Goal: Task Accomplishment & Management: Complete application form

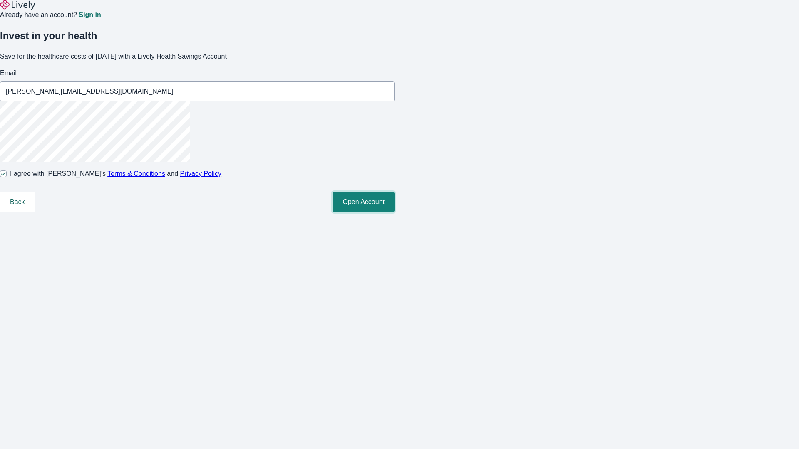
click at [394, 212] on button "Open Account" at bounding box center [363, 202] width 62 height 20
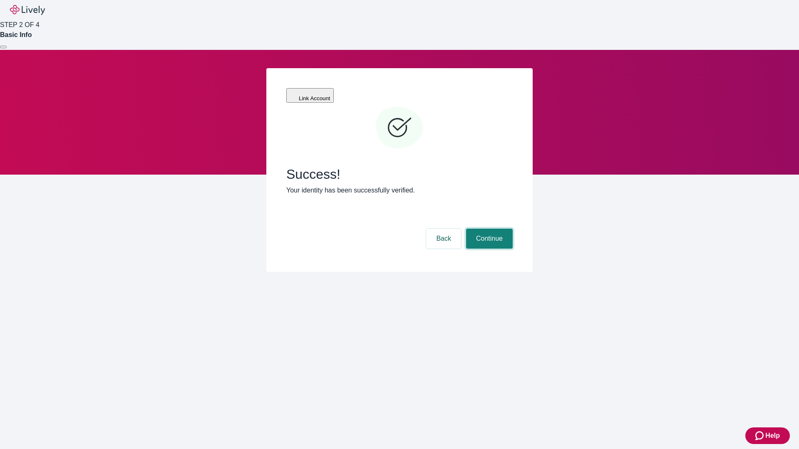
click at [488, 229] on button "Continue" at bounding box center [489, 239] width 47 height 20
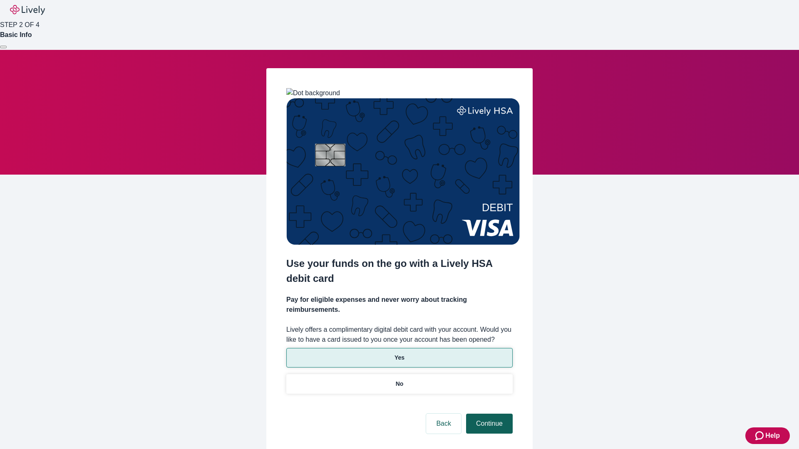
click at [399, 354] on p "Yes" at bounding box center [399, 358] width 10 height 9
click at [488, 414] on button "Continue" at bounding box center [489, 424] width 47 height 20
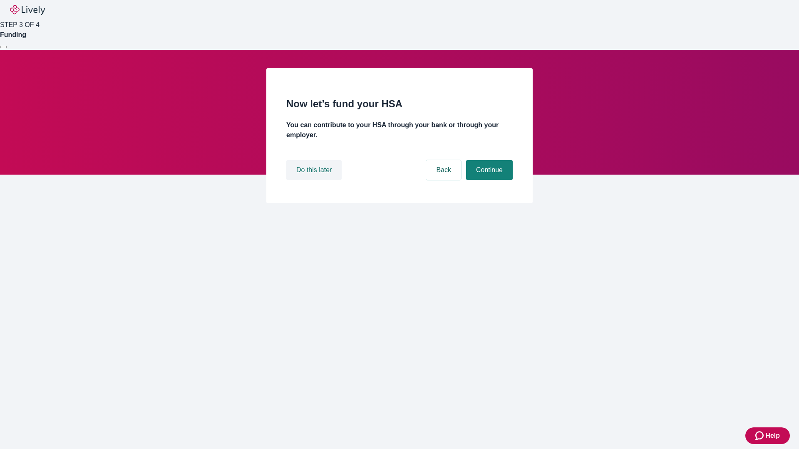
click at [315, 180] on button "Do this later" at bounding box center [313, 170] width 55 height 20
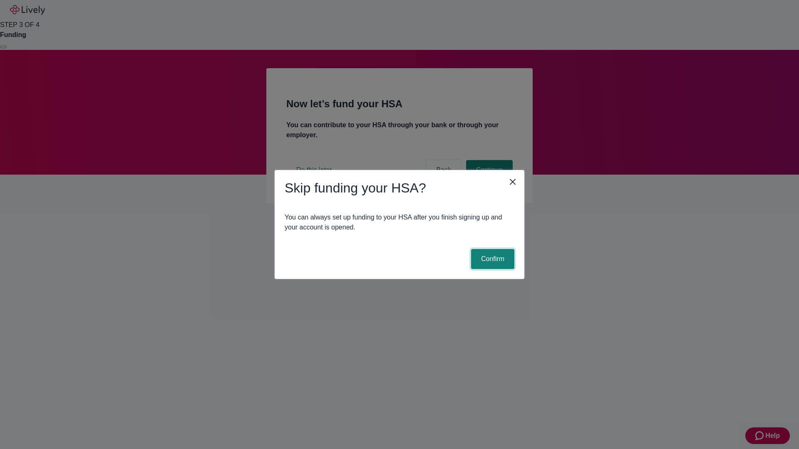
click at [491, 259] on button "Confirm" at bounding box center [492, 259] width 43 height 20
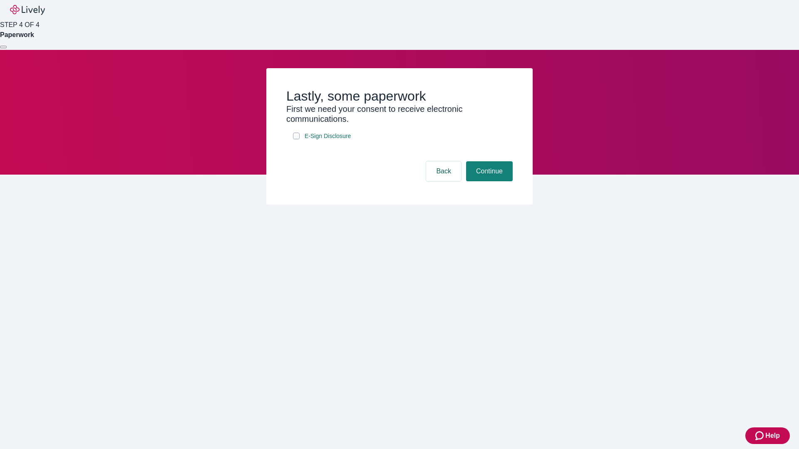
click at [296, 139] on input "E-Sign Disclosure" at bounding box center [296, 136] width 7 height 7
checkbox input "true"
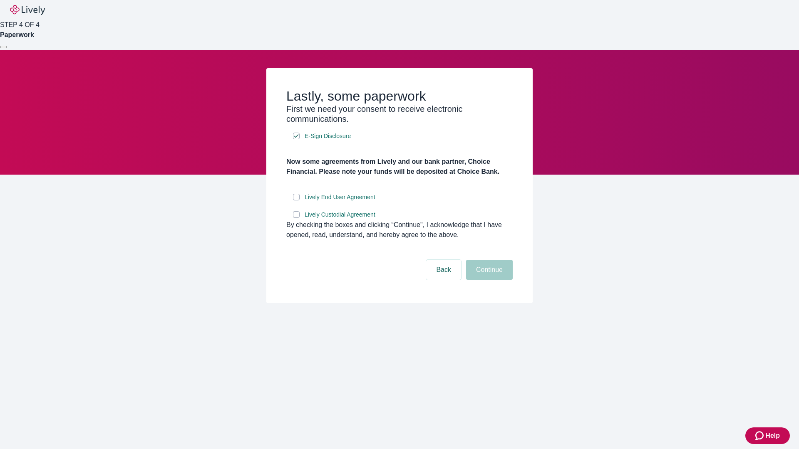
click at [296, 200] on input "Lively End User Agreement" at bounding box center [296, 197] width 7 height 7
checkbox input "true"
click at [296, 218] on input "Lively Custodial Agreement" at bounding box center [296, 214] width 7 height 7
checkbox input "true"
click at [488, 280] on button "Continue" at bounding box center [489, 270] width 47 height 20
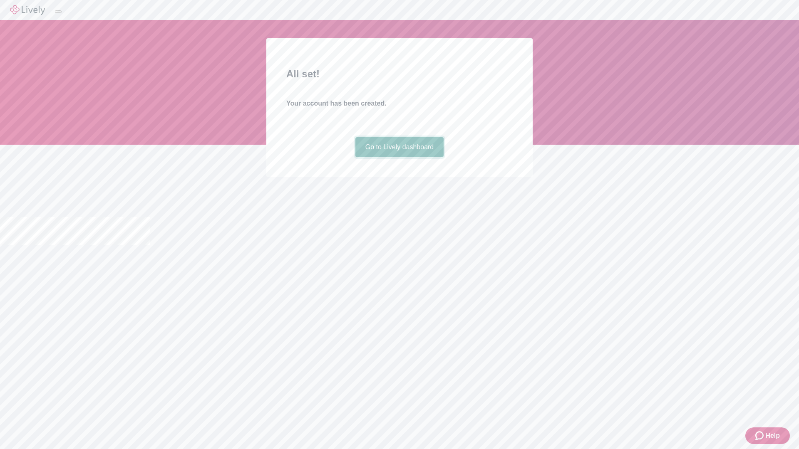
click at [399, 157] on link "Go to Lively dashboard" at bounding box center [399, 147] width 89 height 20
